Goal: Download file/media

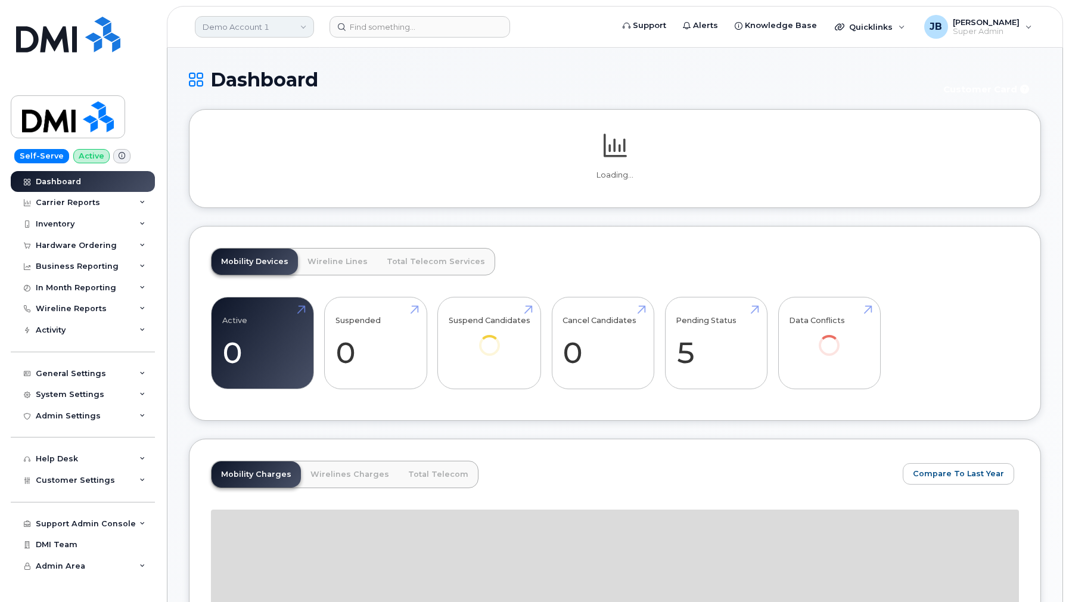
click at [280, 20] on link "Demo Account 1" at bounding box center [254, 26] width 119 height 21
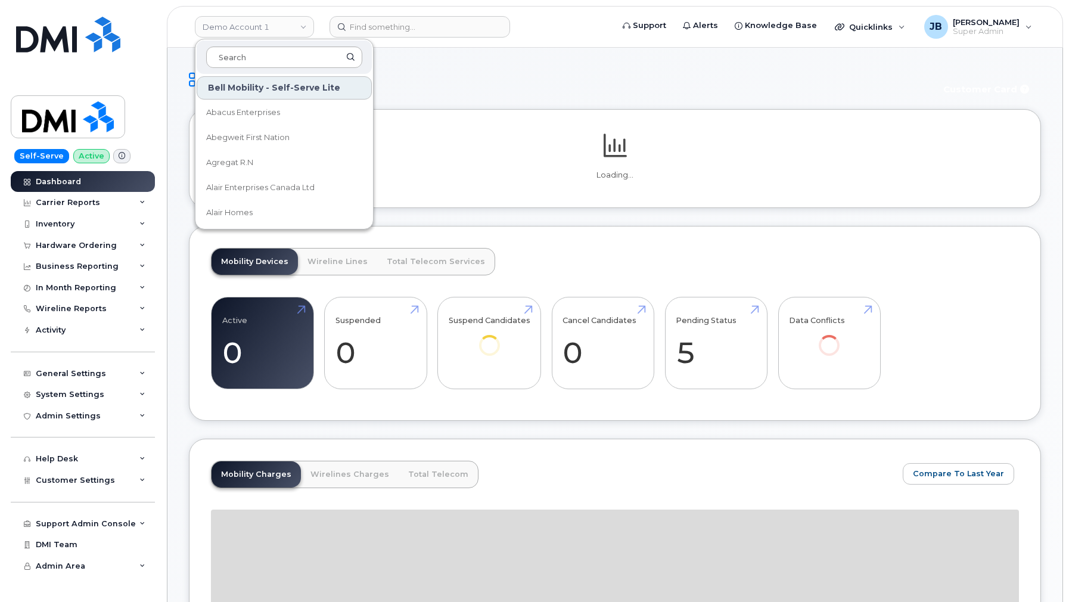
click at [267, 57] on input at bounding box center [284, 56] width 156 height 21
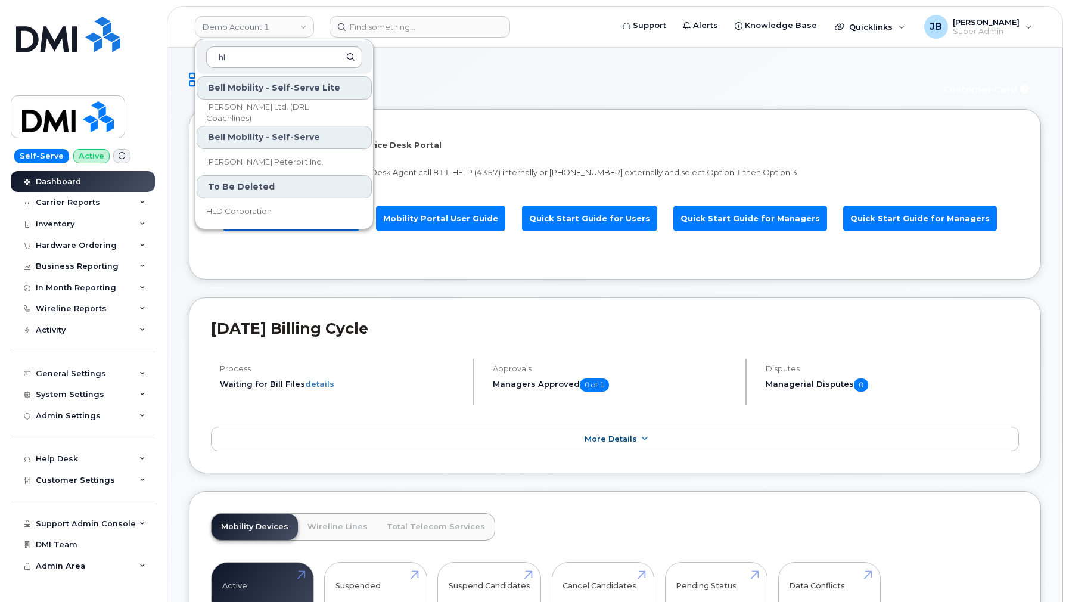
type input "h"
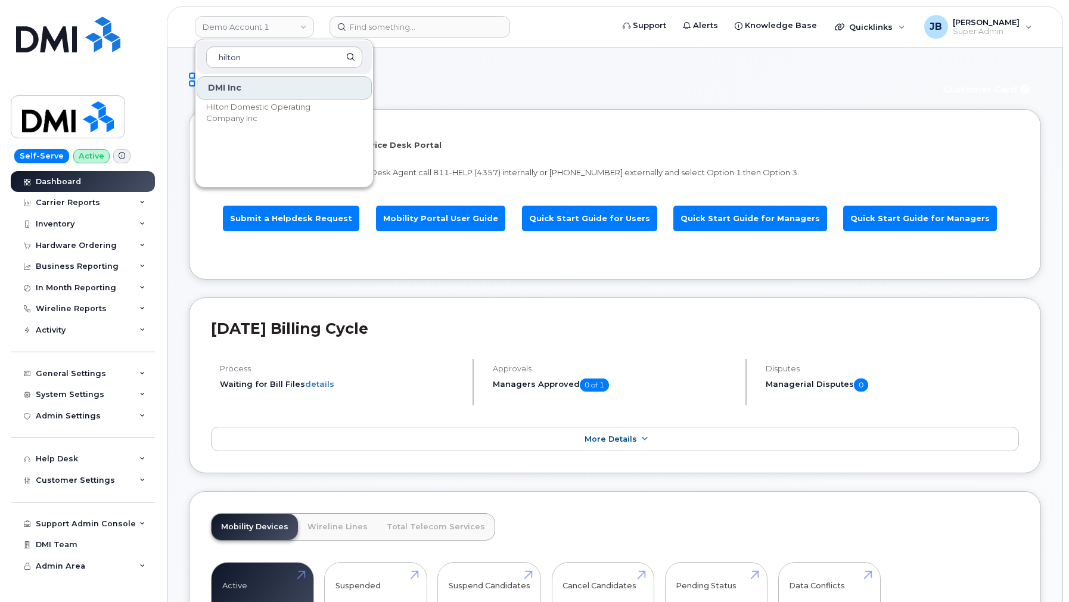
type input "hilton"
click at [250, 98] on div "DMI Inc" at bounding box center [284, 87] width 175 height 23
click at [244, 105] on span "Hilton Domestic Operating Company Inc" at bounding box center [274, 112] width 137 height 23
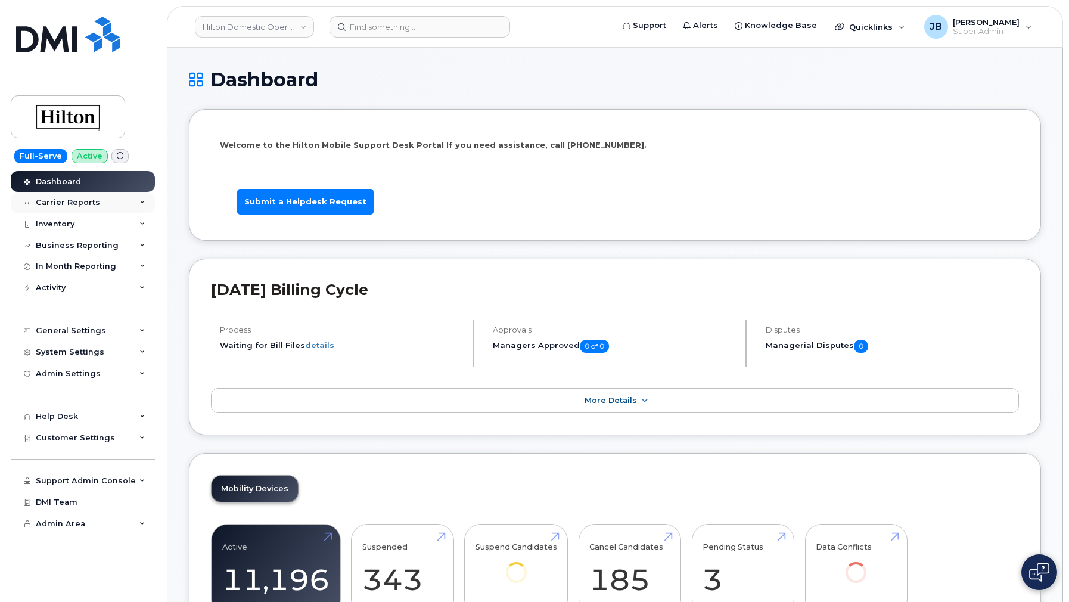
click at [107, 203] on div "Carrier Reports" at bounding box center [83, 202] width 144 height 21
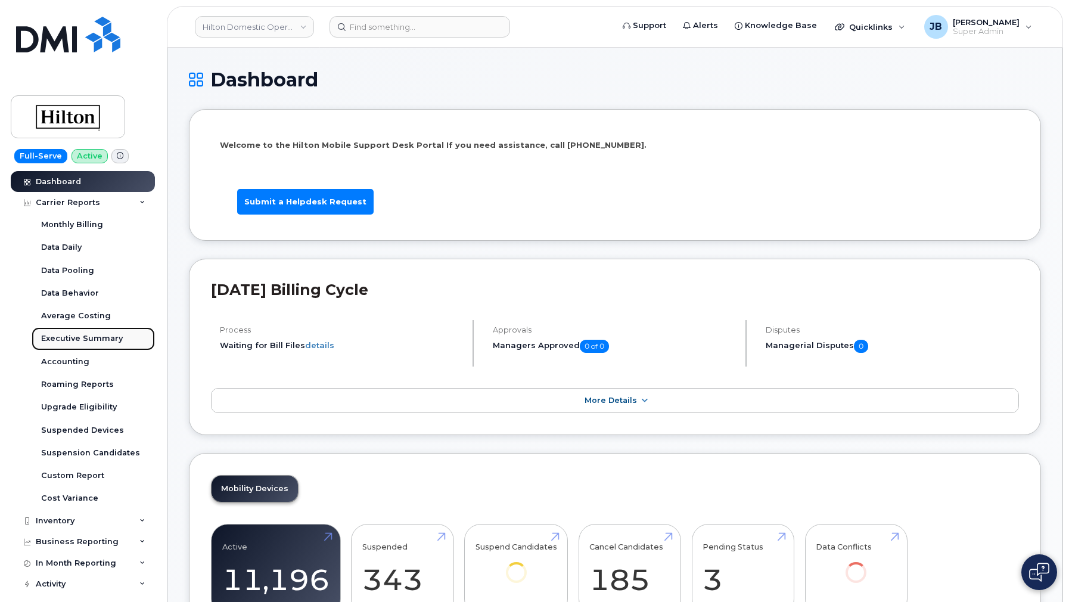
click at [93, 331] on link "Executive Summary" at bounding box center [93, 338] width 123 height 23
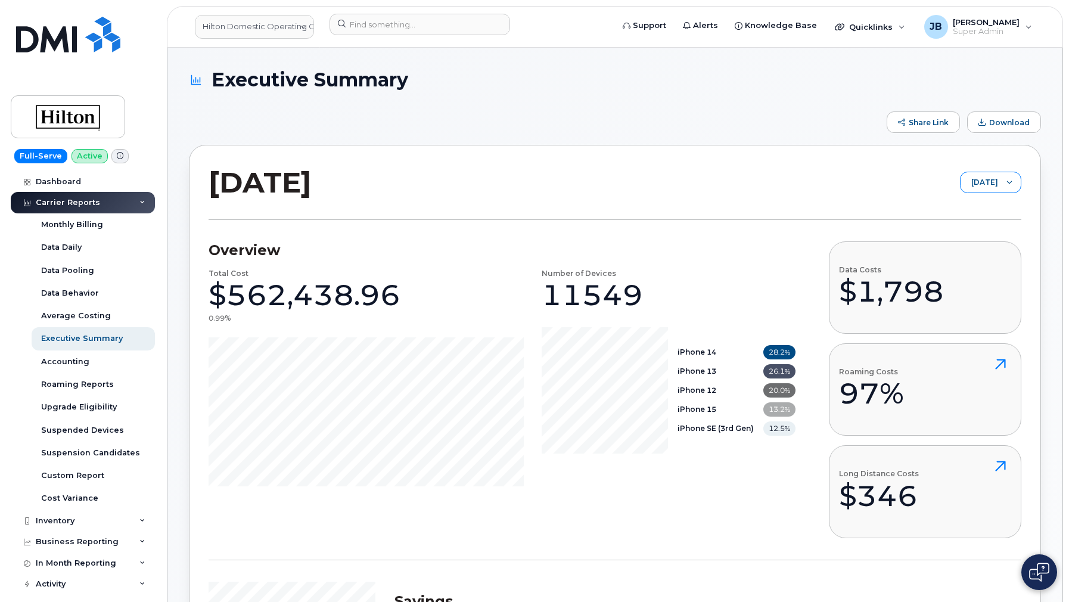
click at [1002, 182] on div at bounding box center [1009, 182] width 23 height 20
click at [985, 245] on span "May 2025" at bounding box center [975, 249] width 26 height 11
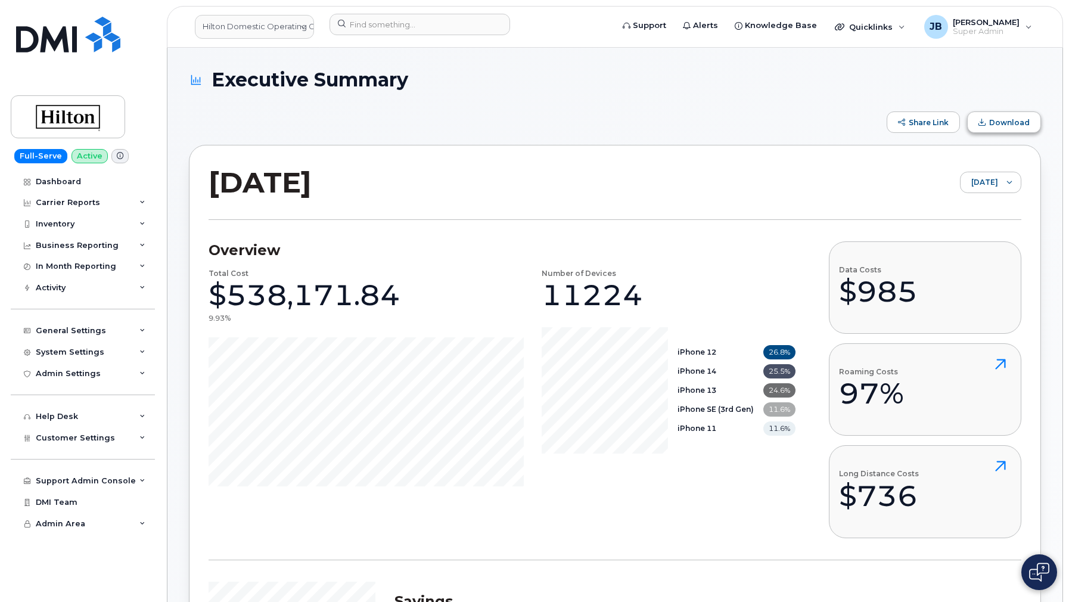
click at [1020, 126] on span "Download" at bounding box center [1009, 122] width 41 height 9
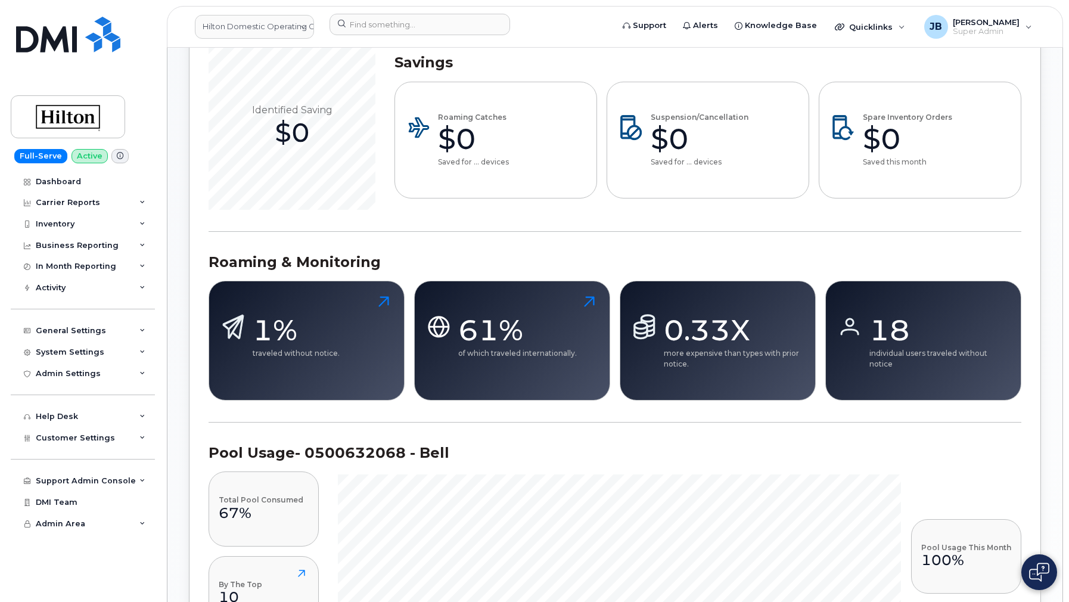
scroll to position [541, 0]
